Goal: Task Accomplishment & Management: Complete application form

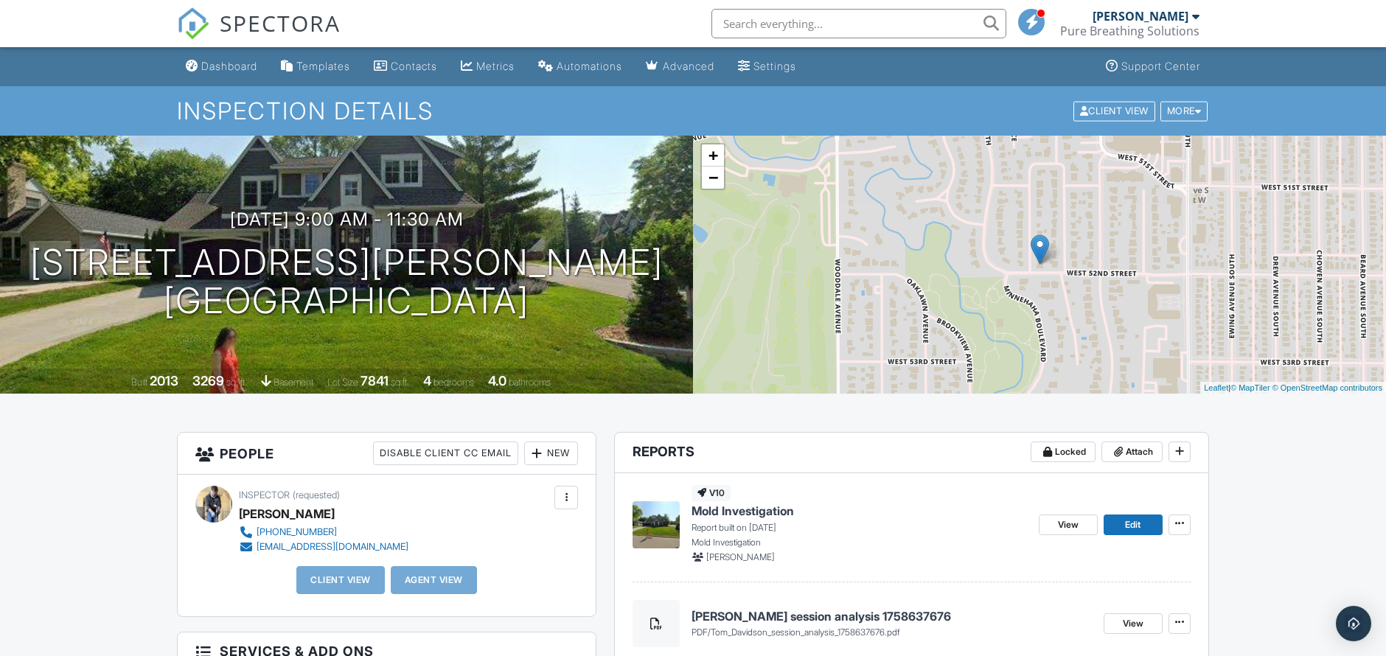
click at [758, 514] on span "Mold Investigation" at bounding box center [742, 511] width 102 height 16
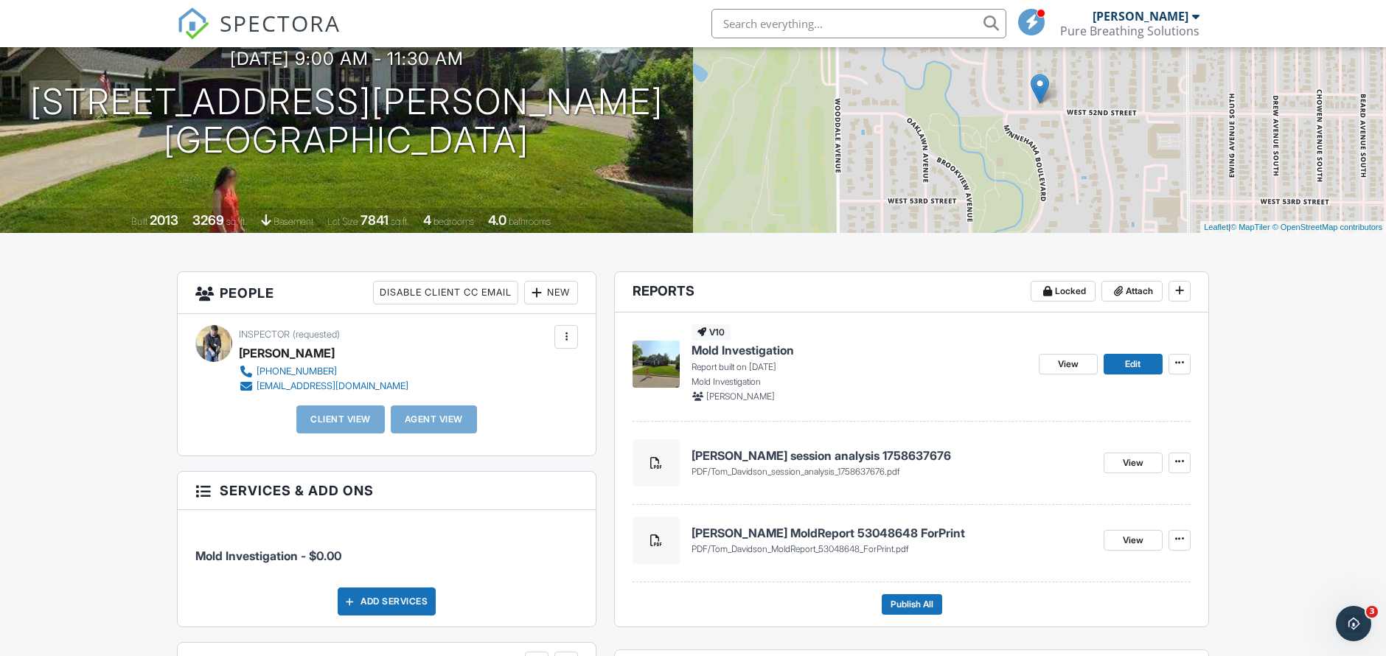
scroll to position [162, 0]
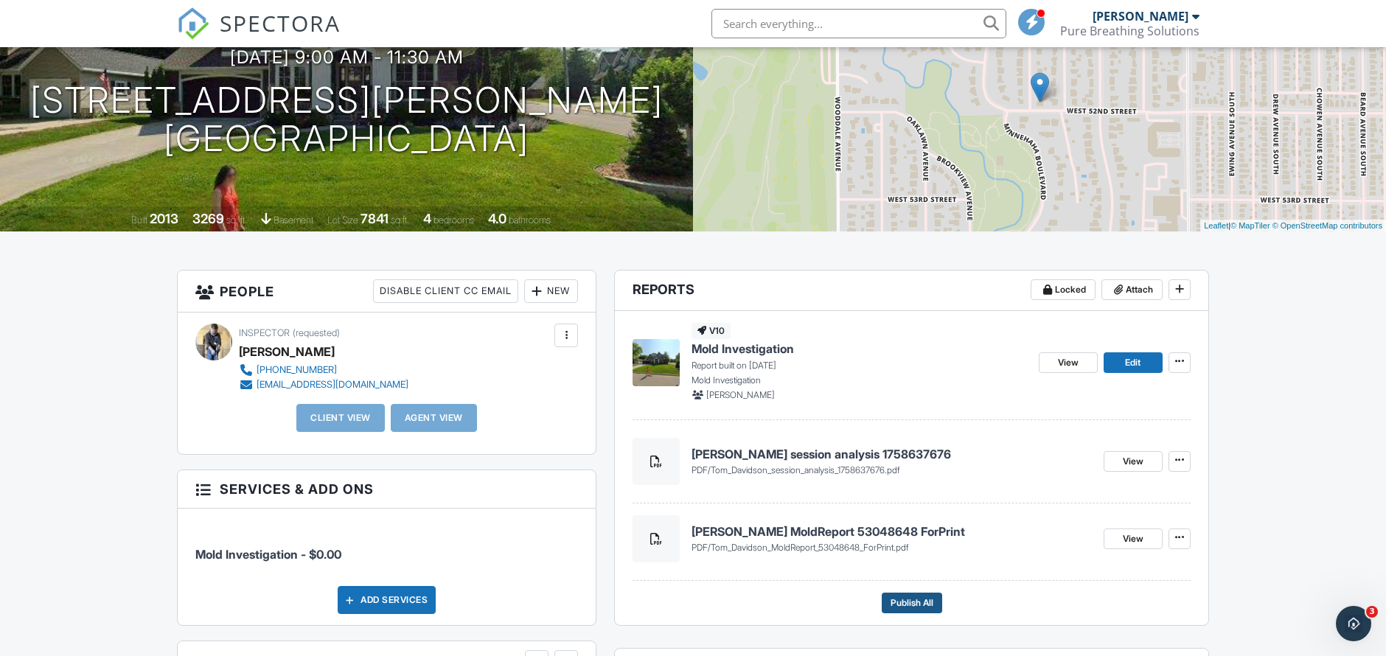
click at [916, 601] on span "Publish All" at bounding box center [911, 603] width 43 height 15
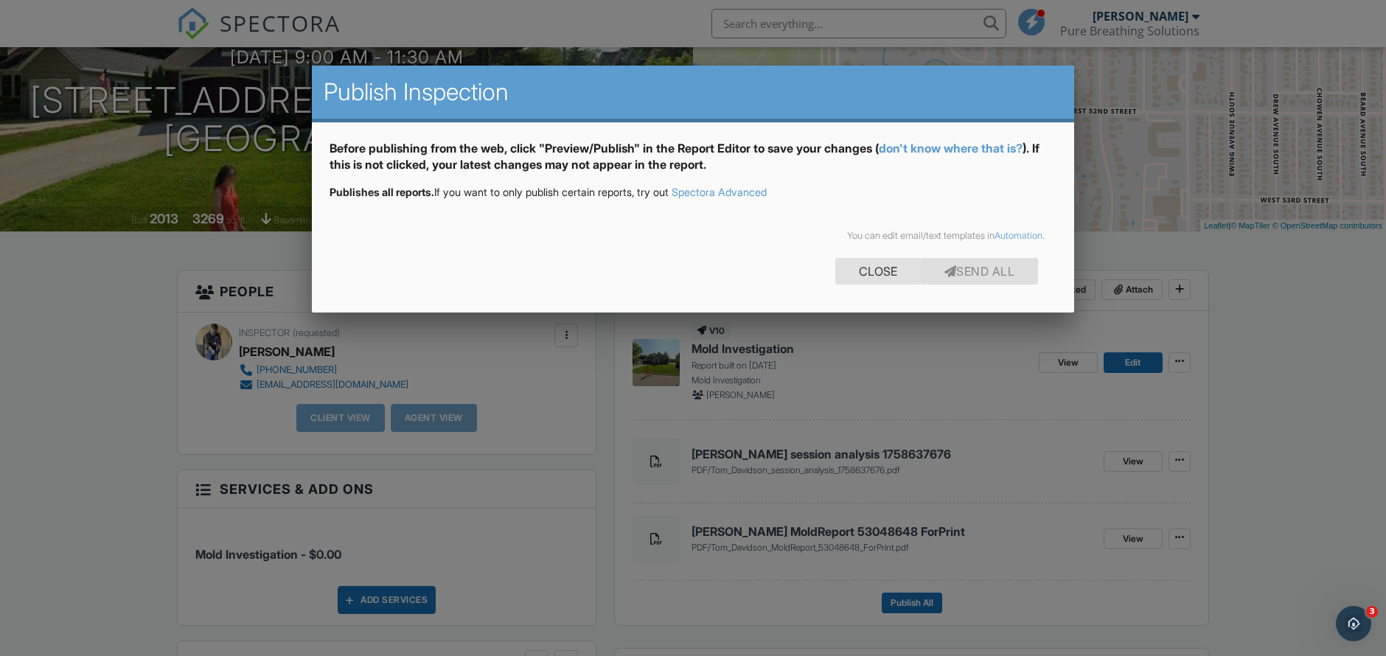
click at [874, 273] on div "Close" at bounding box center [877, 271] width 85 height 27
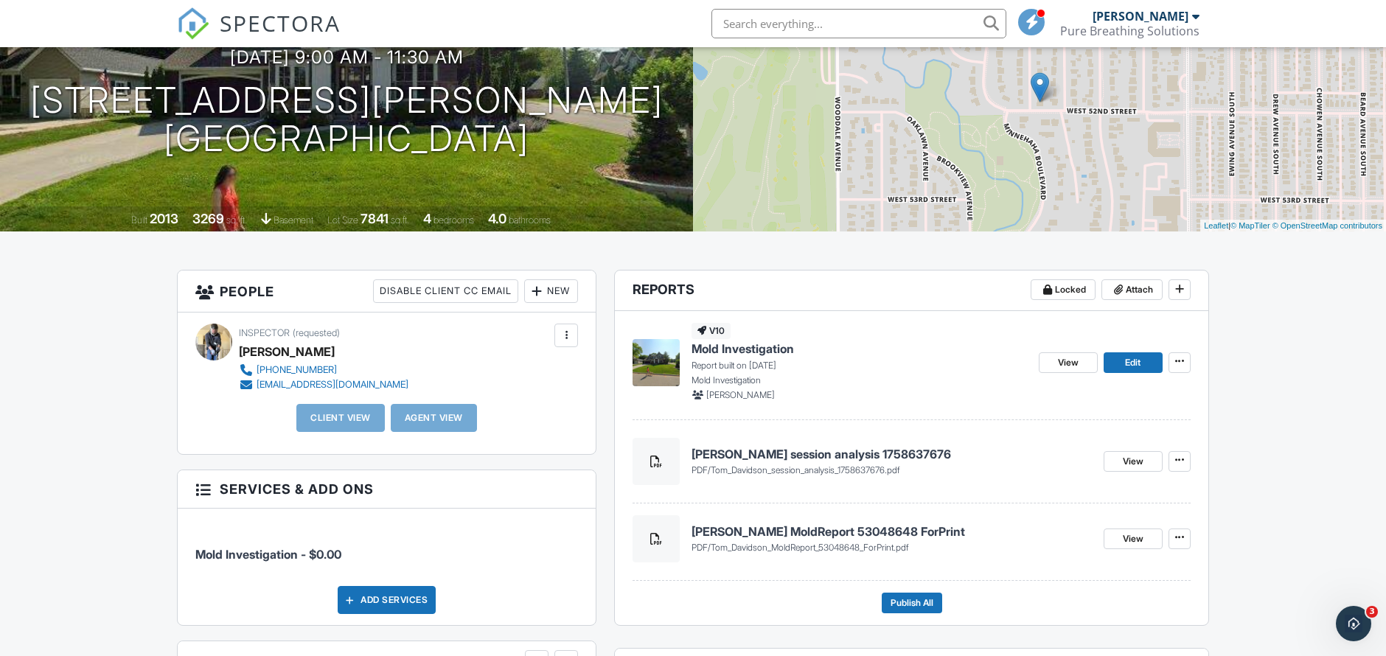
click at [1151, 35] on div "Pure Breathing Solutions" at bounding box center [1129, 31] width 139 height 15
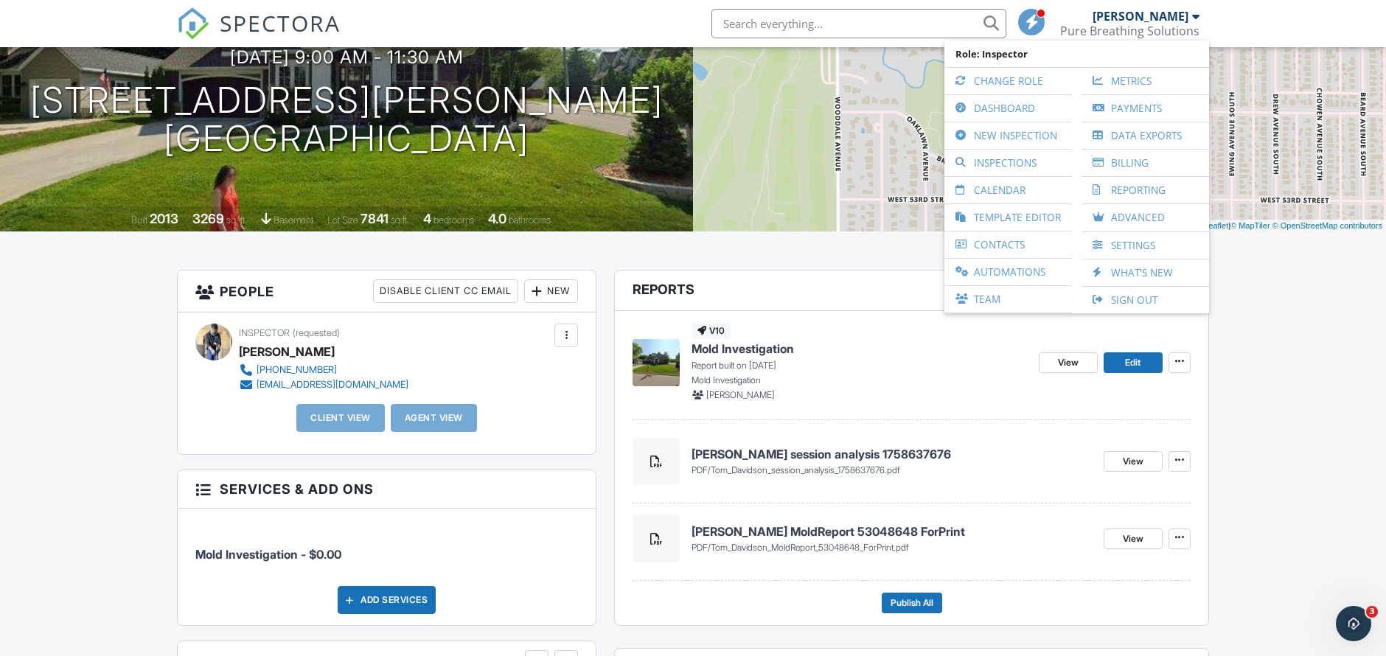
click at [759, 282] on header "Reports Locked Attach" at bounding box center [911, 290] width 593 height 41
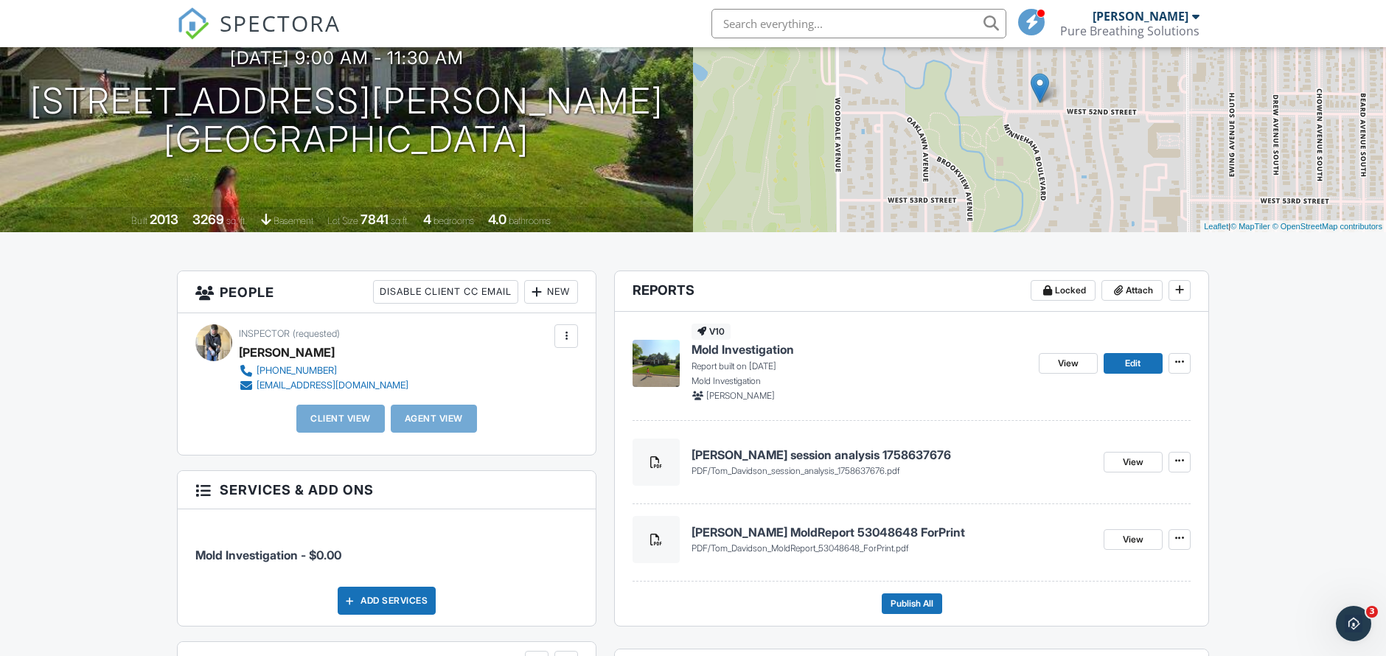
scroll to position [174, 0]
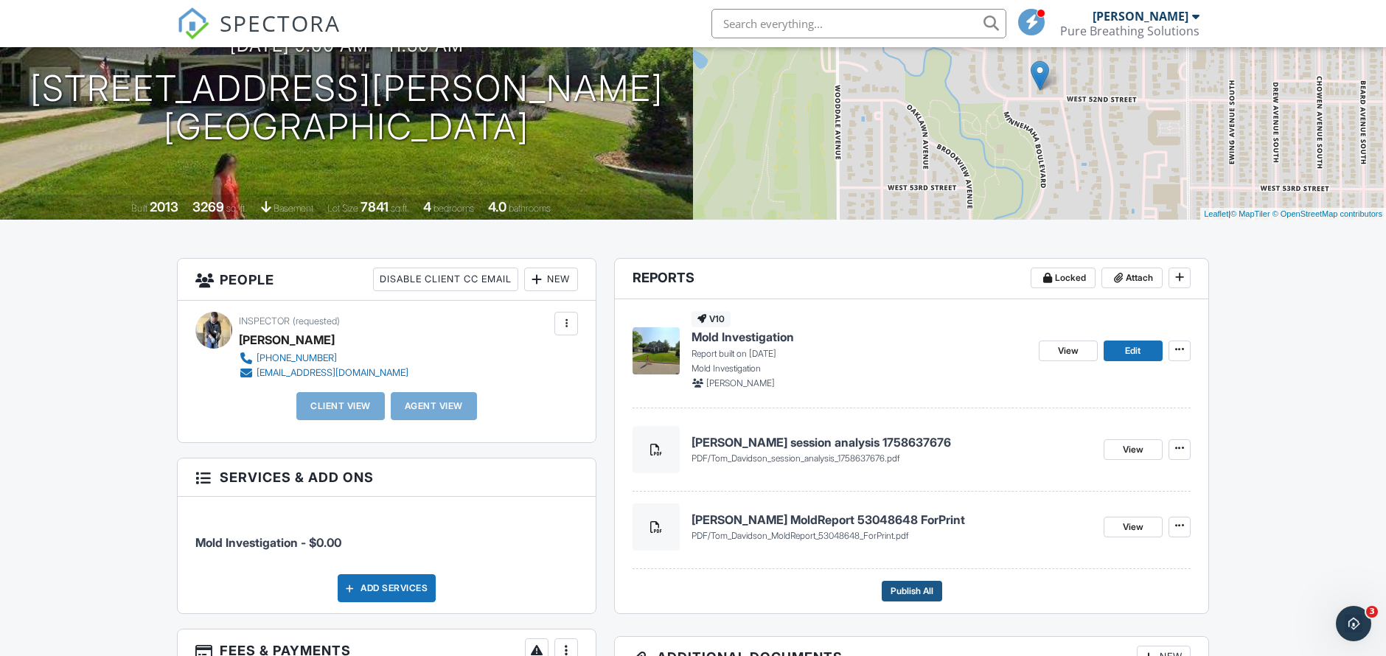
click at [914, 590] on span "Publish All" at bounding box center [911, 591] width 43 height 15
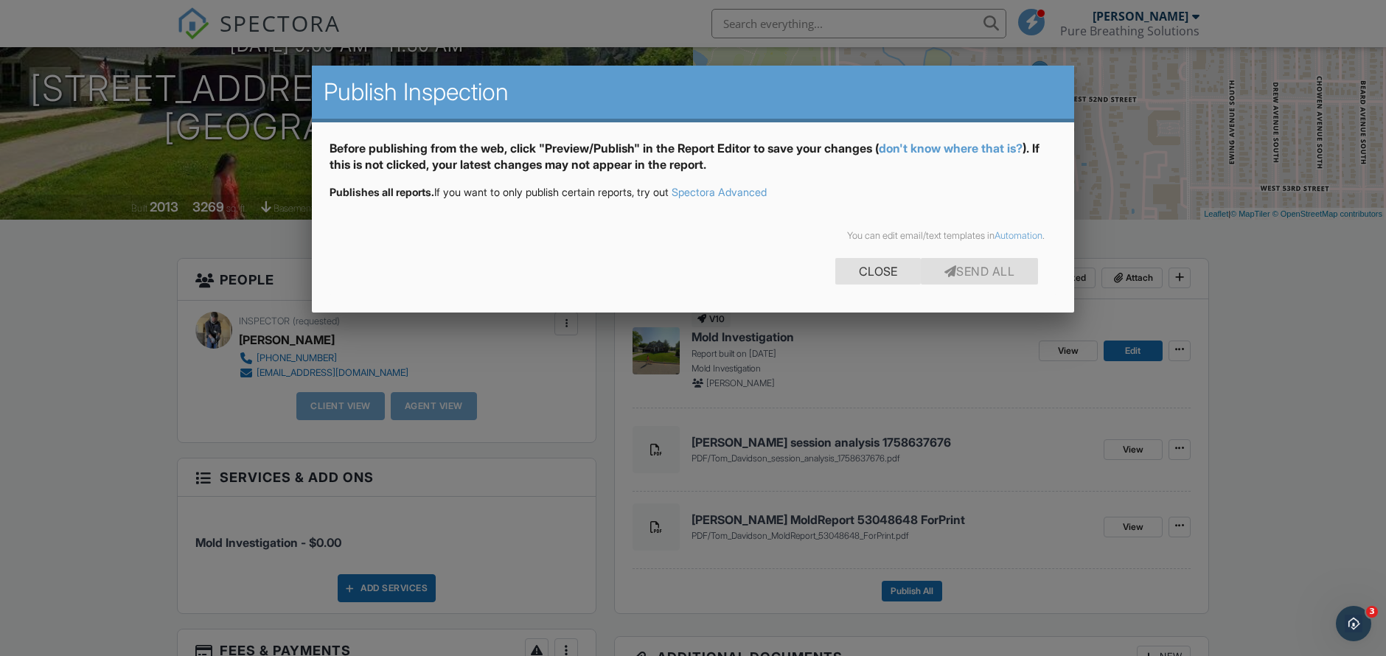
click at [856, 272] on div "Close" at bounding box center [877, 271] width 85 height 27
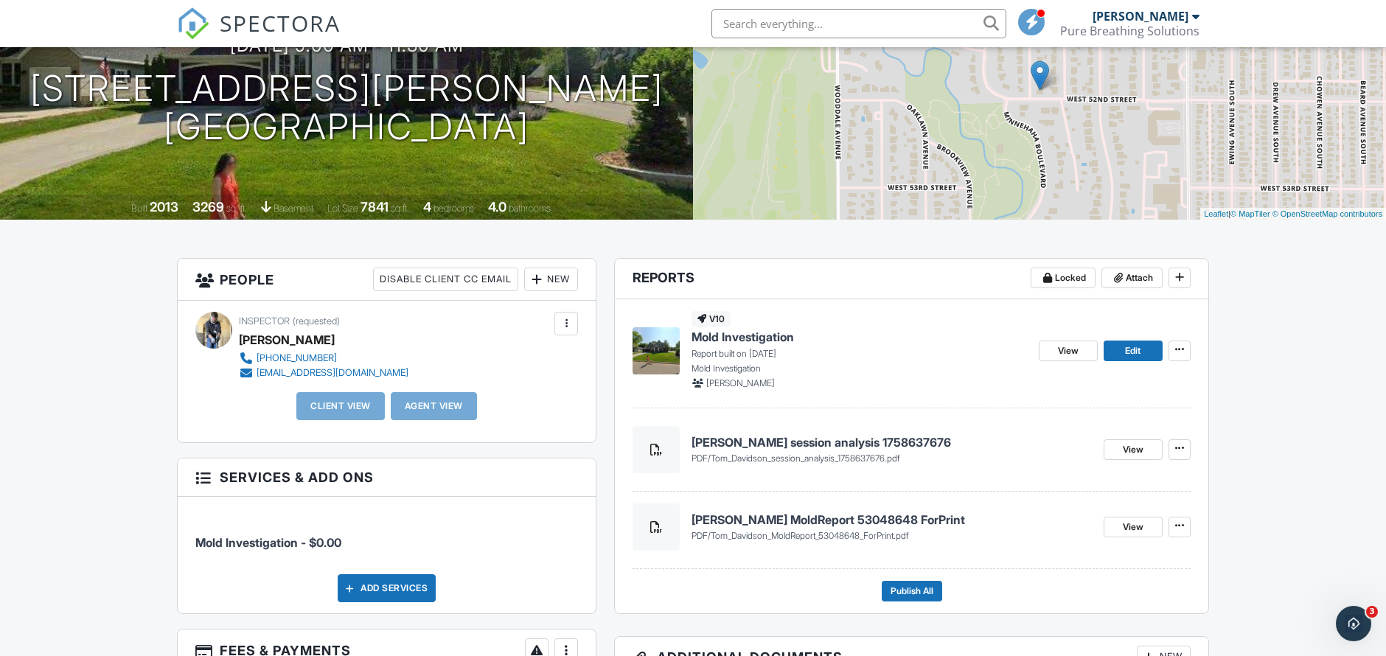
click at [719, 343] on span "Mold Investigation" at bounding box center [742, 337] width 102 height 16
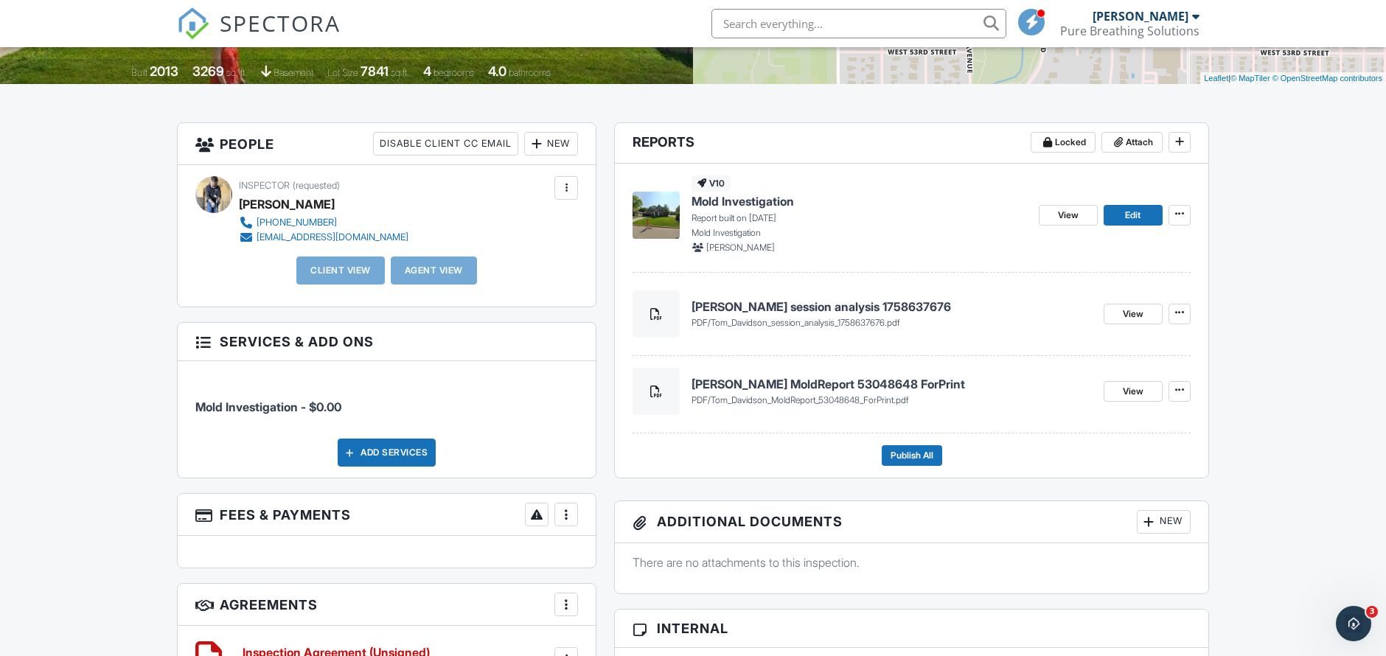
scroll to position [309, 0]
click at [565, 196] on div at bounding box center [566, 189] width 24 height 24
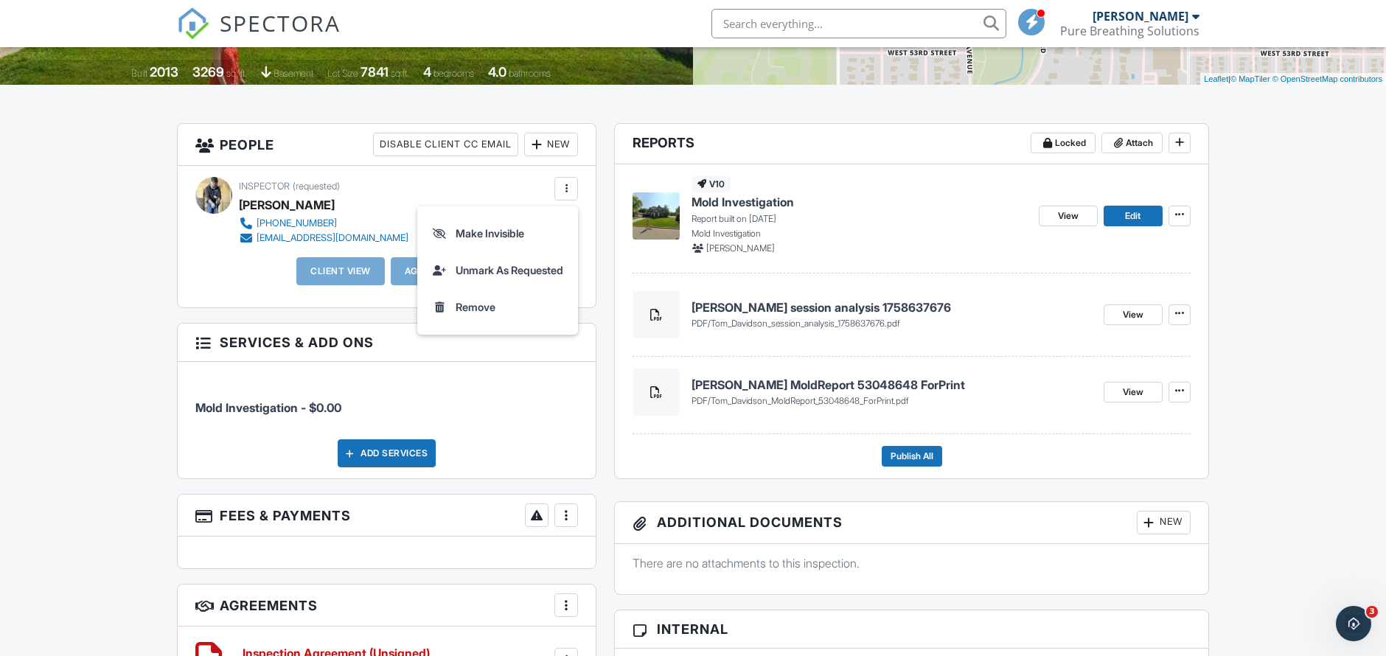
click at [202, 286] on div "Client View Agent View" at bounding box center [386, 276] width 400 height 39
click at [200, 341] on div at bounding box center [202, 341] width 15 height 15
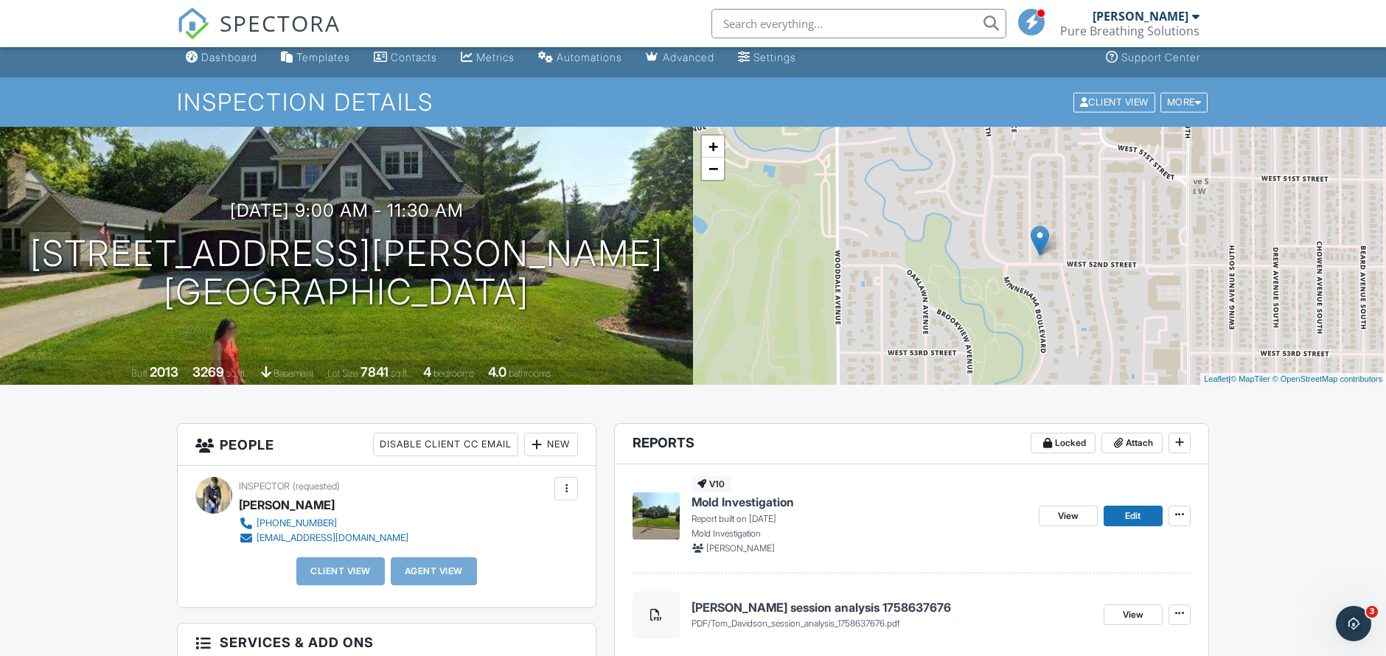
scroll to position [4, 0]
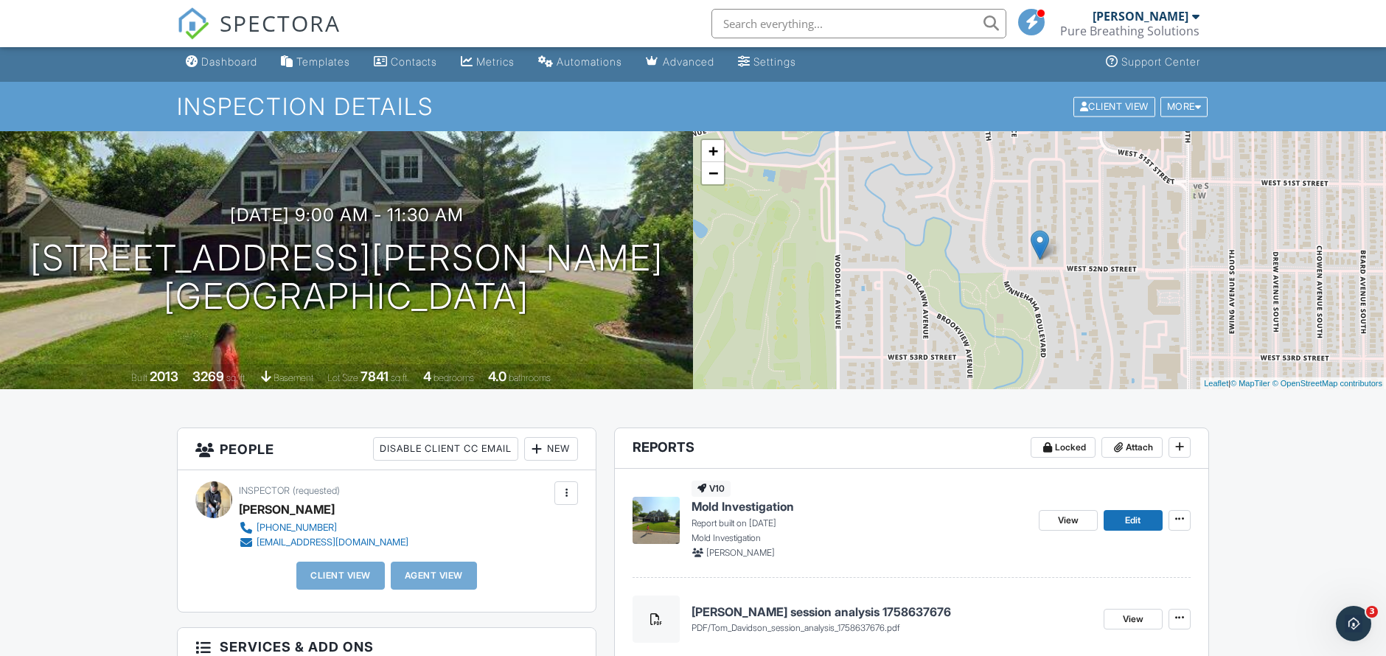
click at [572, 502] on div at bounding box center [566, 493] width 24 height 24
click at [407, 486] on div "Inspector (requested) Matthew Kargas +1 952-236-6831 matt@purebreathingsolution…" at bounding box center [359, 515] width 240 height 68
click at [674, 373] on div at bounding box center [675, 376] width 23 height 23
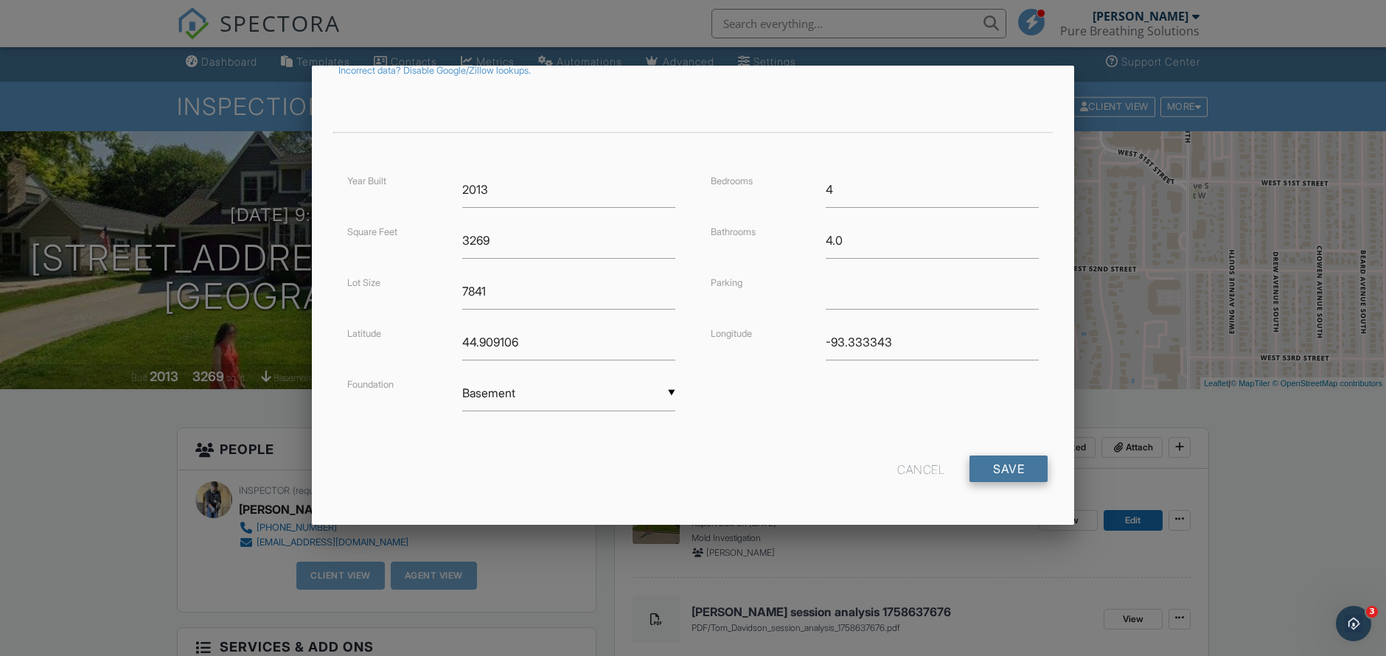
scroll to position [276, 0]
click at [996, 469] on input "Save" at bounding box center [1008, 469] width 78 height 27
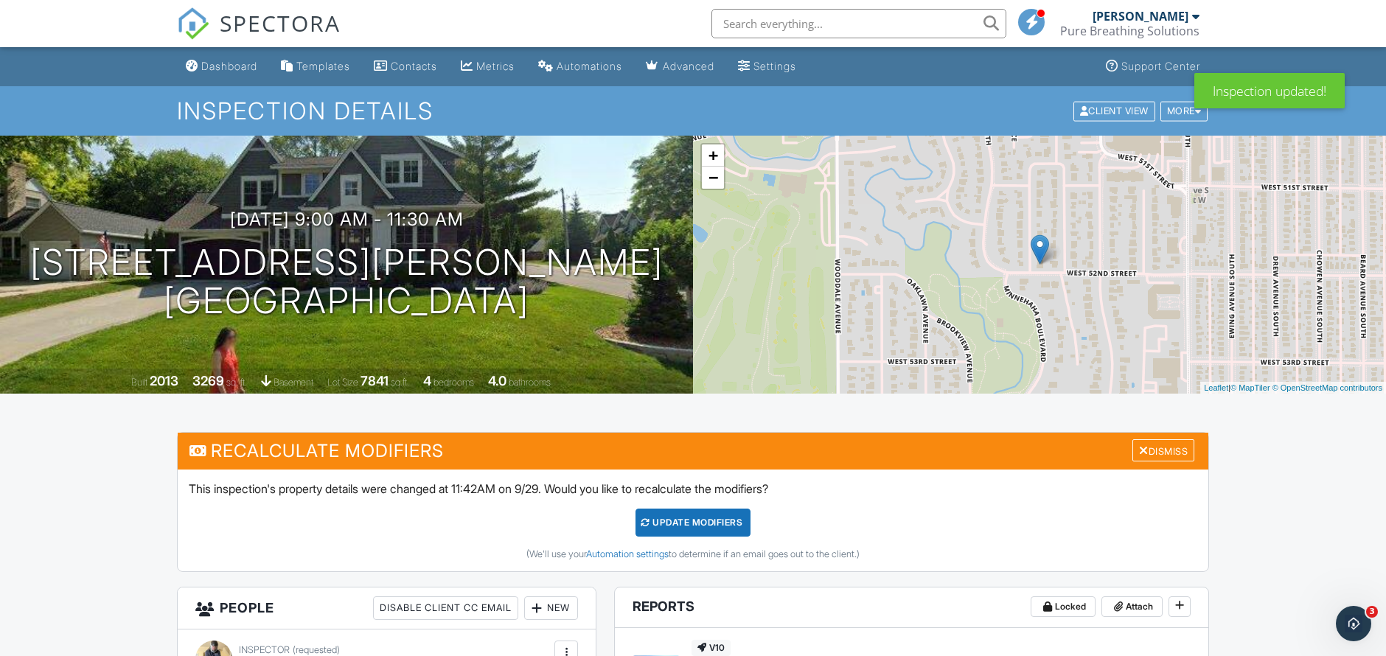
click at [659, 517] on div "UPDATE Modifiers" at bounding box center [693, 523] width 116 height 28
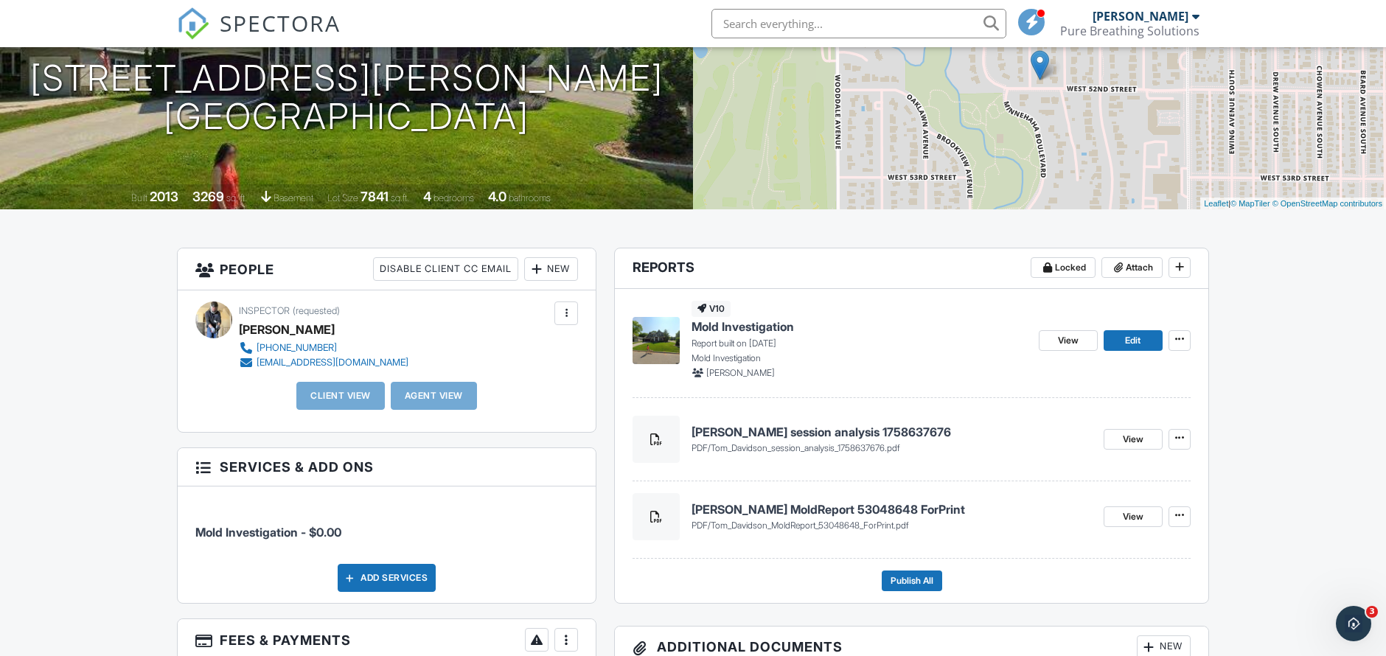
scroll to position [181, 1]
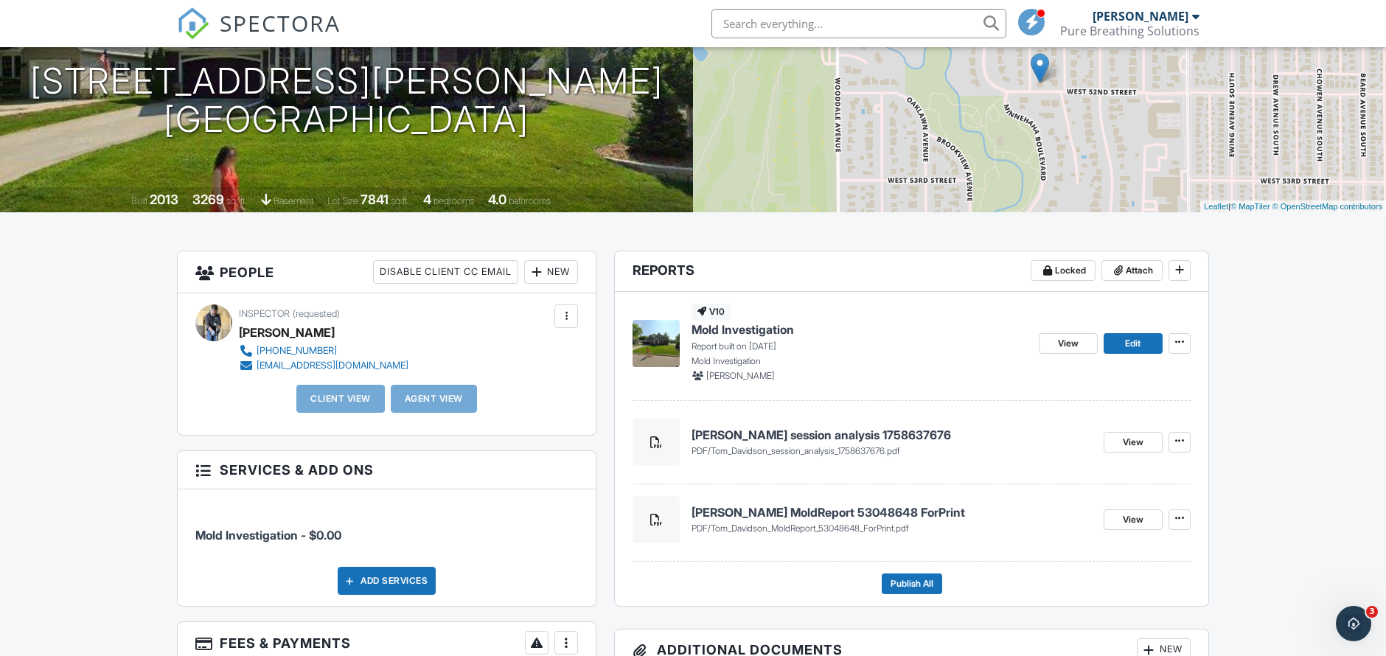
click at [550, 272] on div "New" at bounding box center [551, 272] width 54 height 24
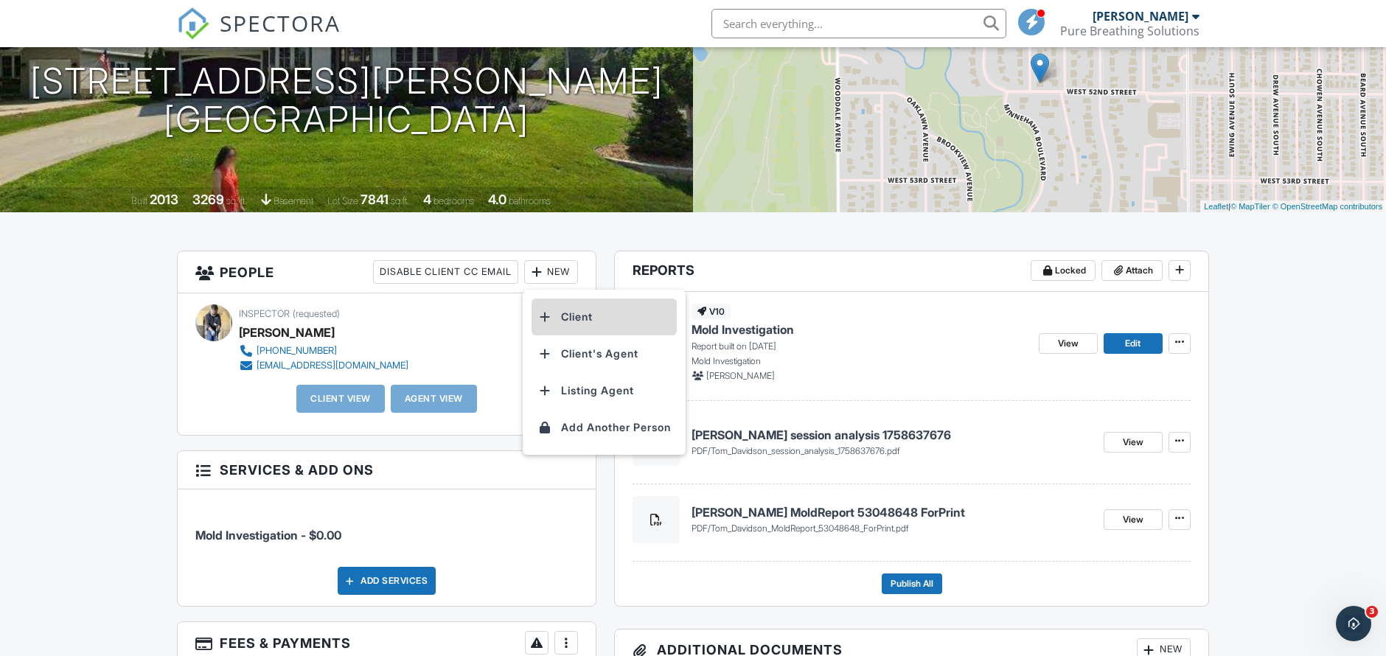
click at [598, 322] on li "Client" at bounding box center [603, 316] width 145 height 37
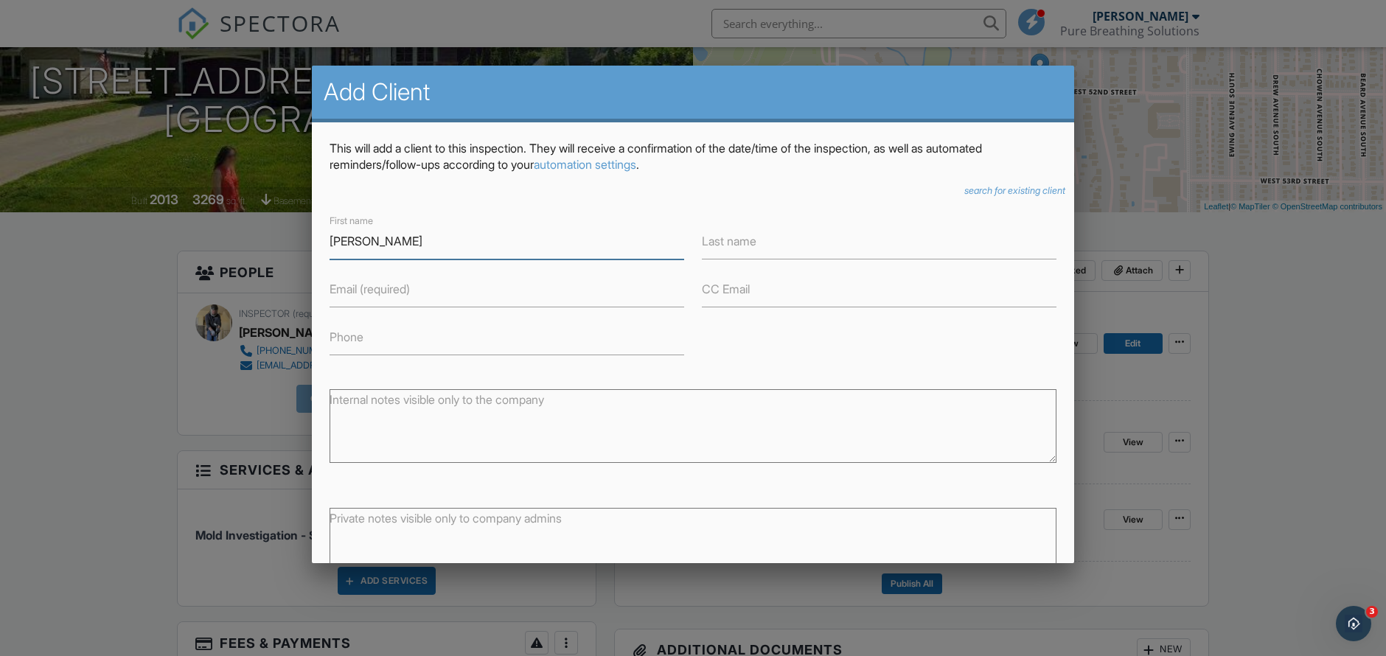
type input "[PERSON_NAME]"
type input "Davidson"
type input "[EMAIL_ADDRESS][DOMAIN_NAME]"
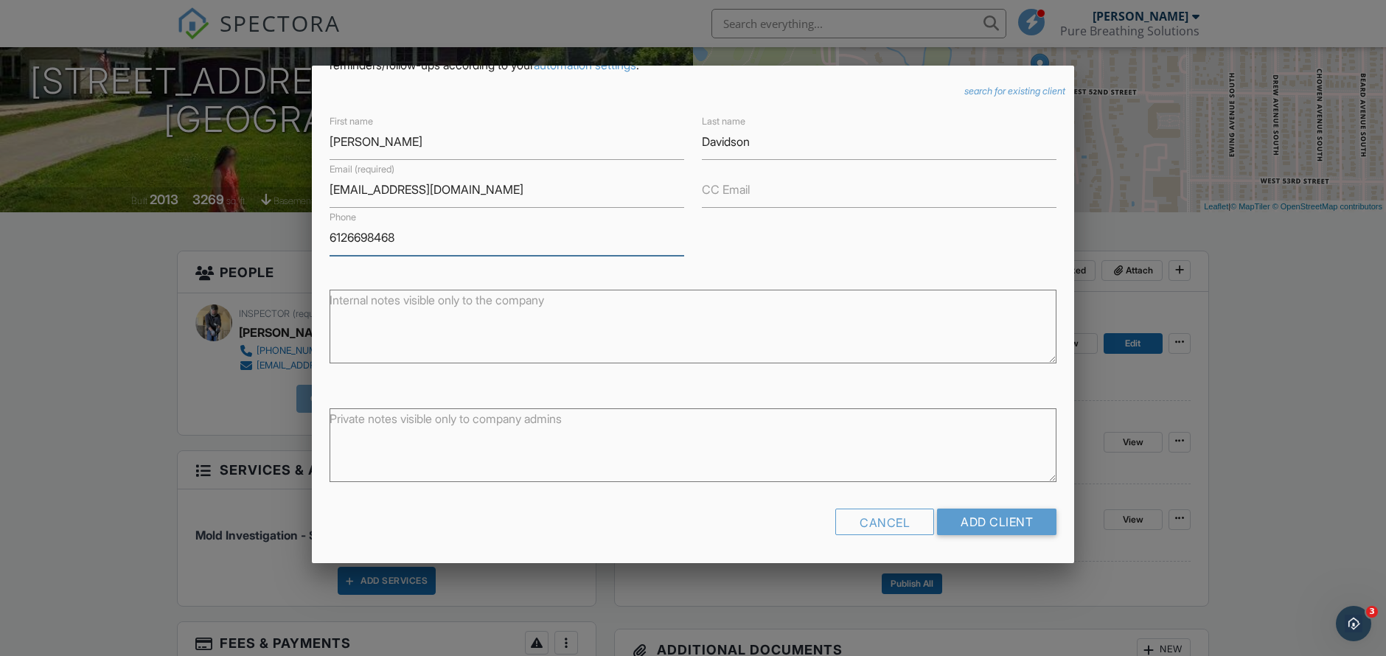
scroll to position [99, 0]
type input "6126698468"
click at [1009, 525] on input "Add Client" at bounding box center [996, 522] width 119 height 27
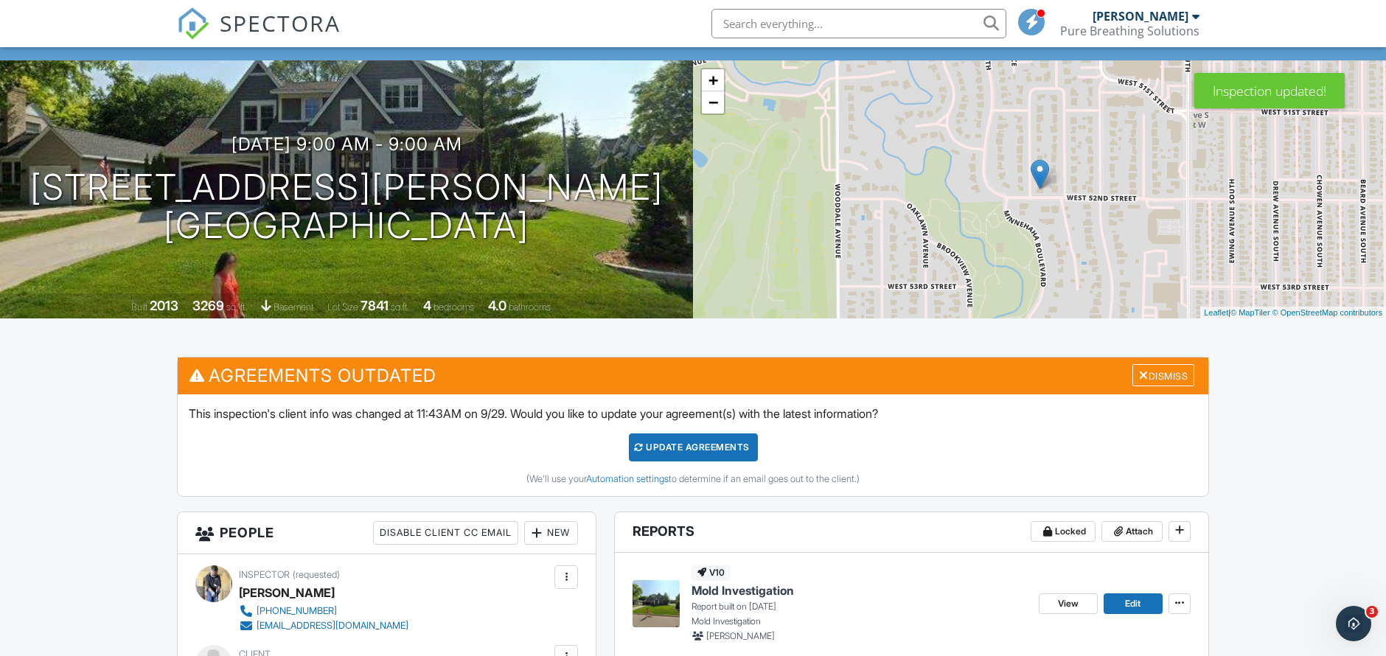
click at [730, 453] on div "Update Agreements" at bounding box center [693, 447] width 129 height 28
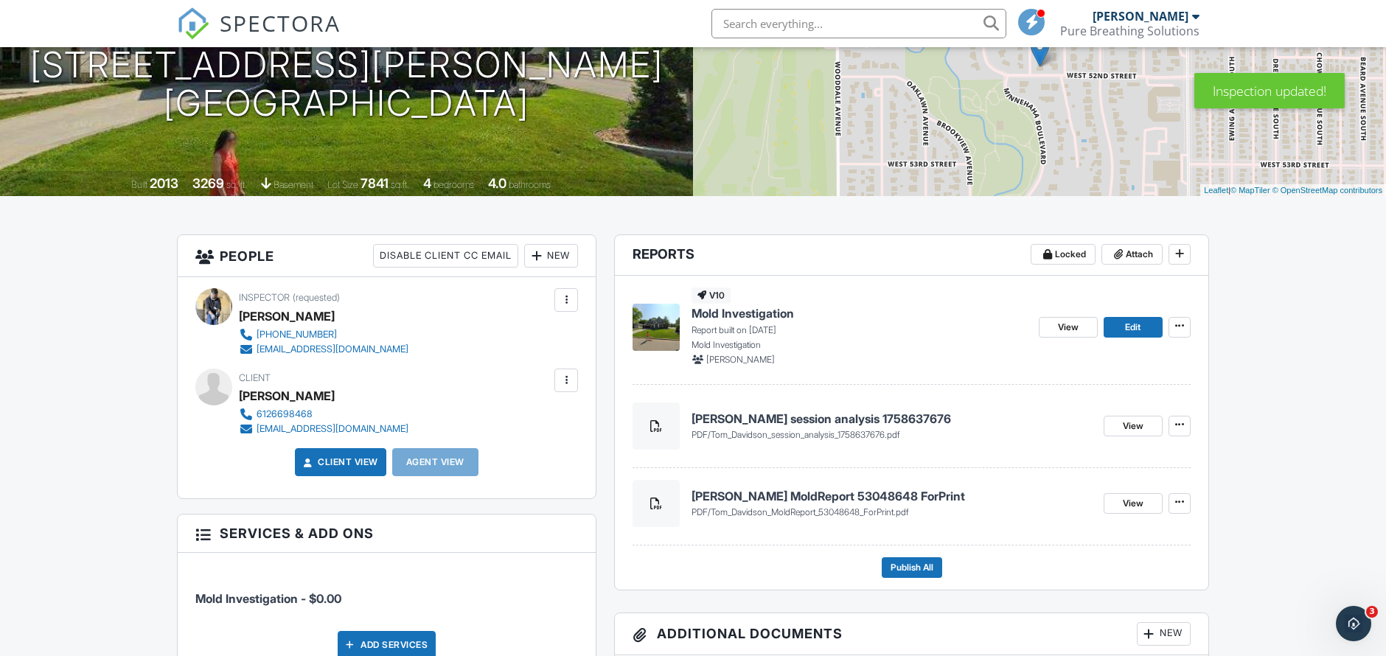
scroll to position [163, 0]
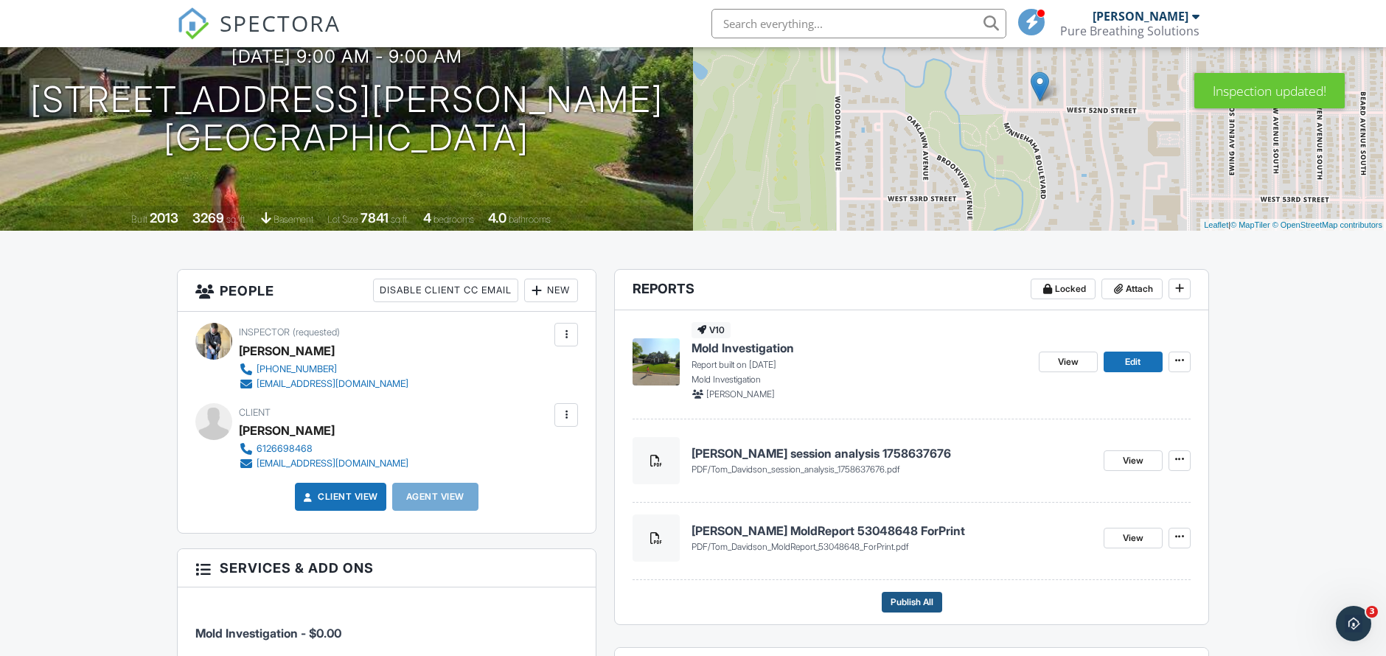
click at [895, 596] on span "Publish All" at bounding box center [911, 602] width 43 height 15
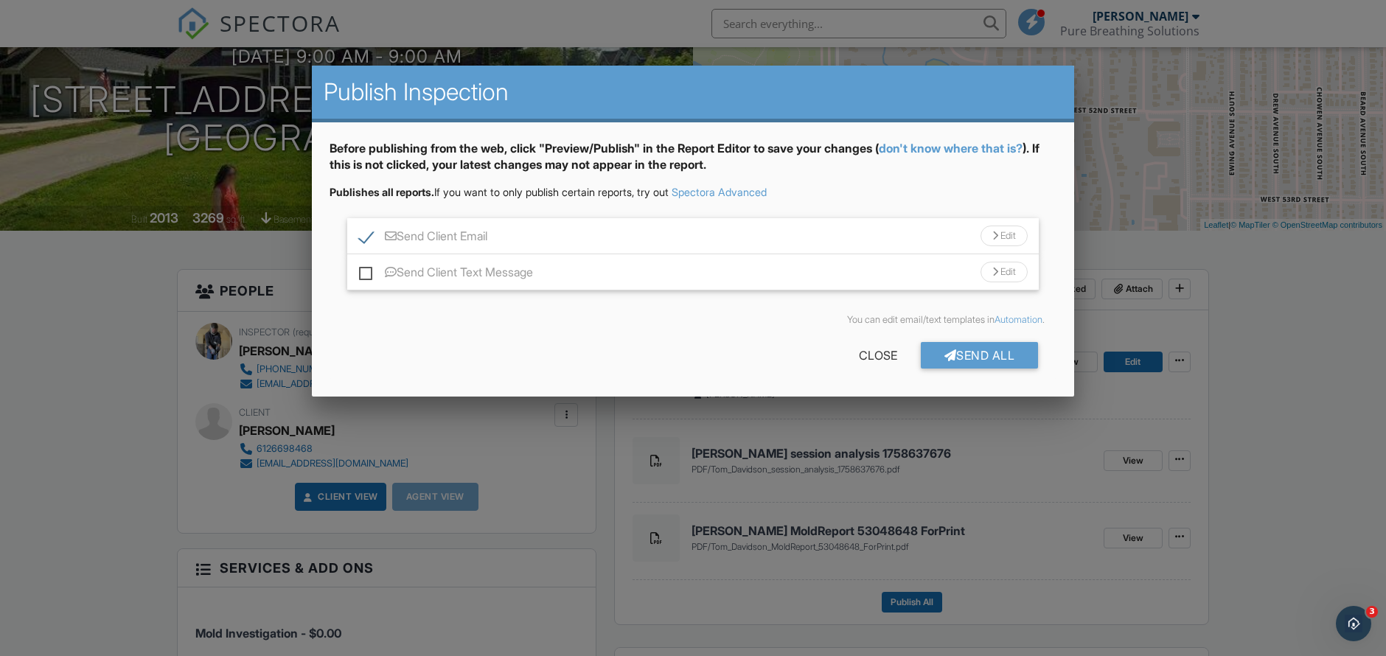
click at [369, 274] on label "Send Client Text Message" at bounding box center [446, 274] width 174 height 18
click at [369, 270] on input "Send Client Text Message" at bounding box center [364, 265] width 10 height 10
drag, startPoint x: 365, startPoint y: 273, endPoint x: 405, endPoint y: 278, distance: 40.1
click at [365, 273] on label "Send Client Text Message" at bounding box center [446, 274] width 174 height 18
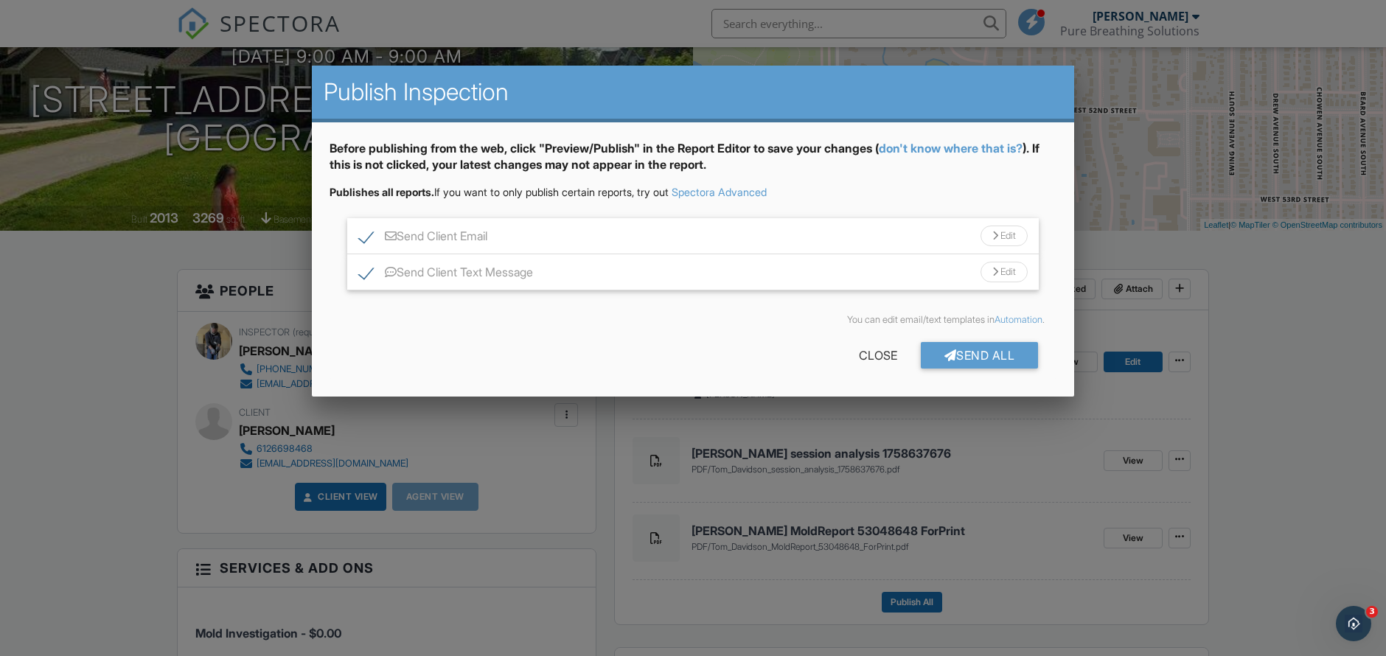
checkbox input "false"
click at [940, 349] on div "Send All" at bounding box center [980, 355] width 118 height 27
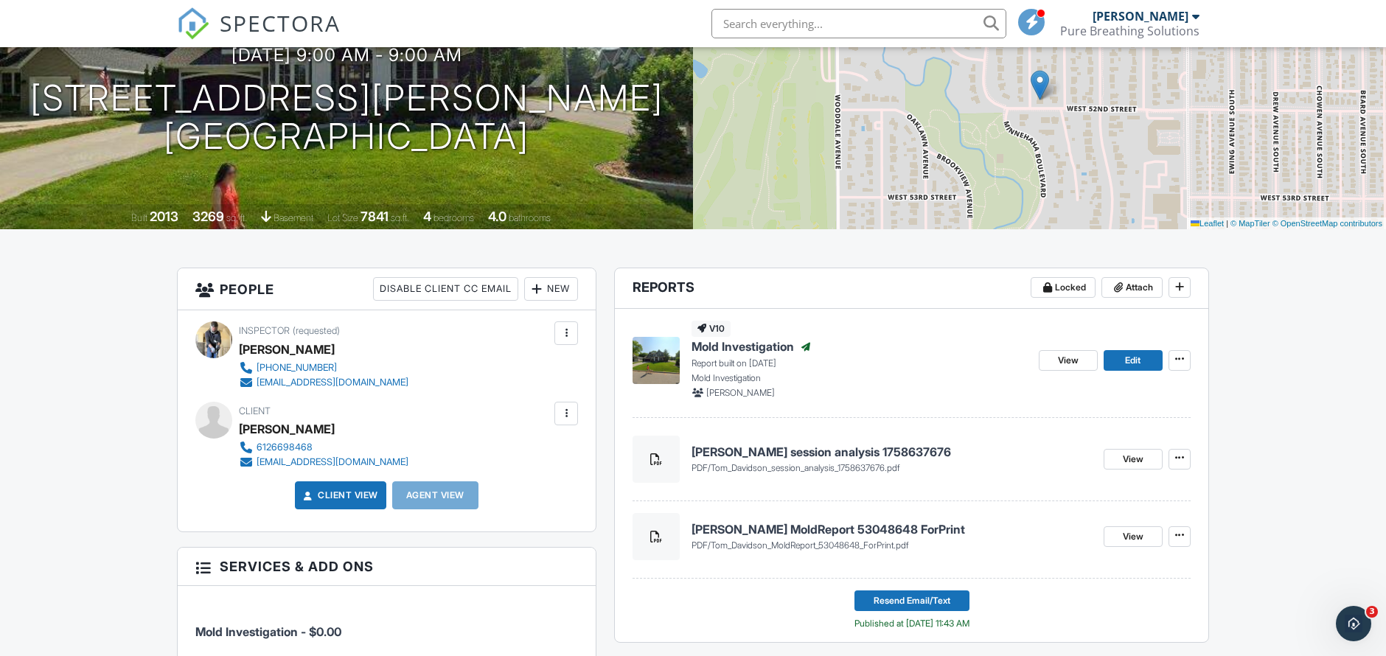
scroll to position [166, 0]
